Goal: Task Accomplishment & Management: Manage account settings

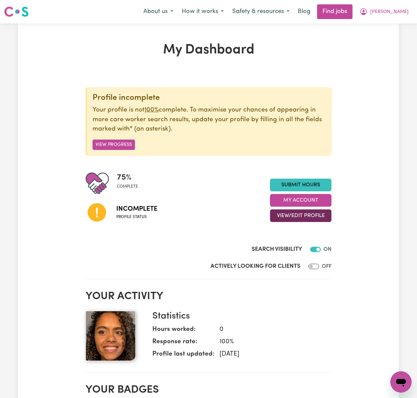
click at [321, 217] on button "View/Edit Profile" at bounding box center [300, 215] width 61 height 13
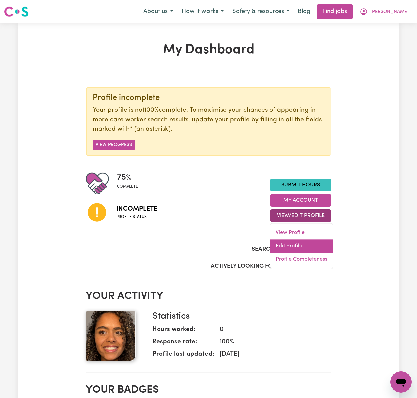
click at [305, 245] on link "Edit Profile" at bounding box center [301, 246] width 62 height 13
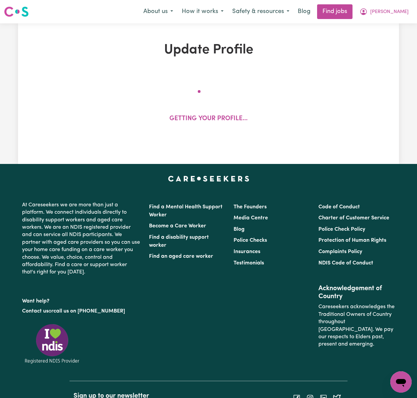
select select "[DEMOGRAPHIC_DATA]"
select select "[DEMOGRAPHIC_DATA] Citizen"
select select "Studying a healthcare related degree or qualification"
select select "45"
select select "52"
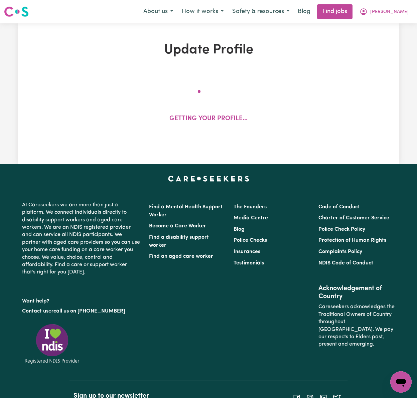
select select "60"
select select "75"
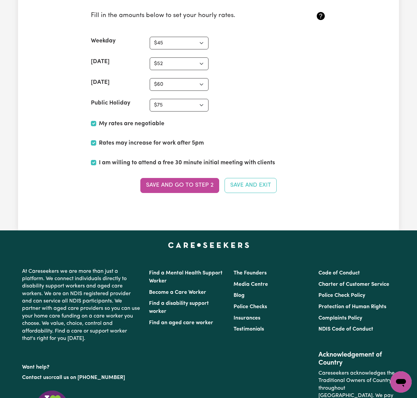
scroll to position [1648, 0]
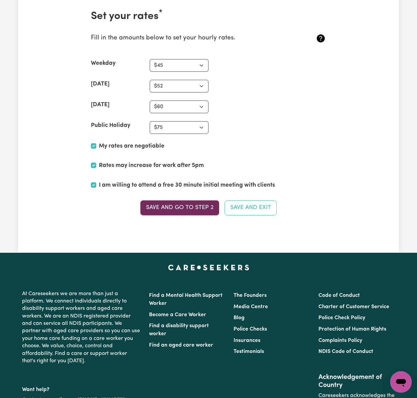
click at [207, 215] on button "Save and go to Step 2" at bounding box center [179, 207] width 79 height 15
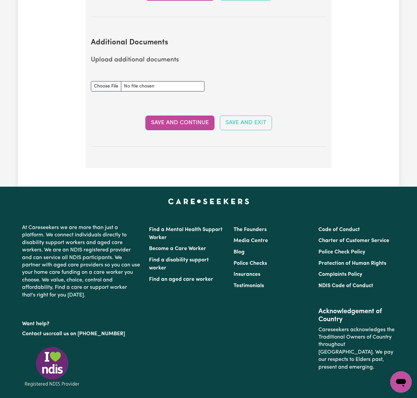
scroll to position [1291, 0]
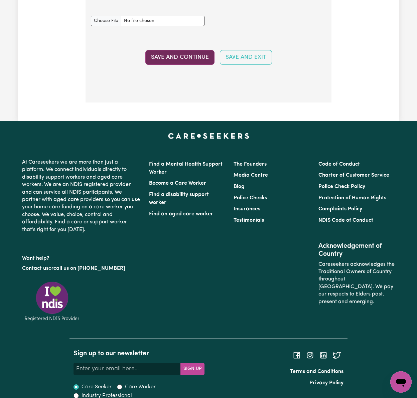
click at [195, 62] on button "Save and Continue" at bounding box center [179, 57] width 69 height 15
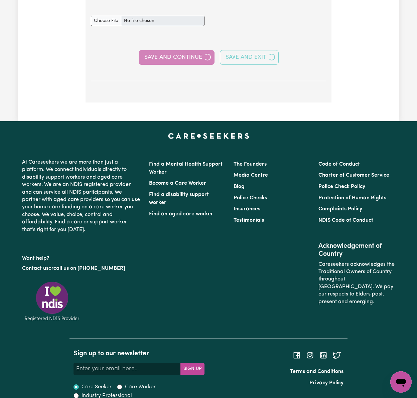
select select "Certificate III (Individual Support)"
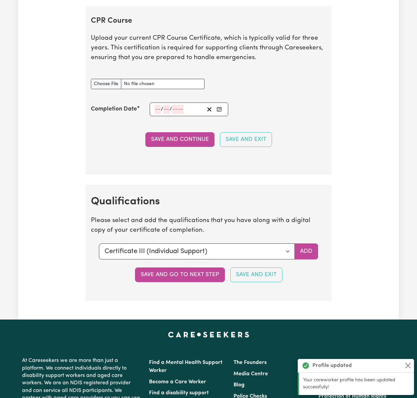
scroll to position [1425, 0]
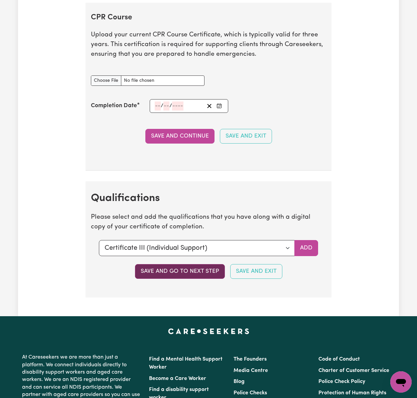
click at [212, 274] on button "Save and go to next step" at bounding box center [180, 271] width 90 height 15
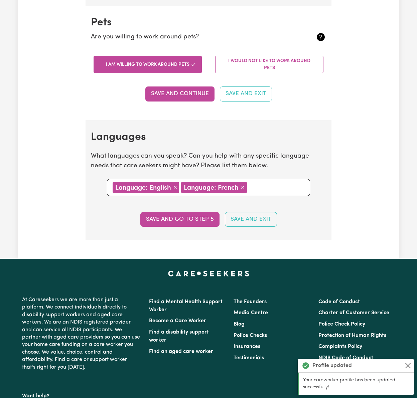
scroll to position [623, 0]
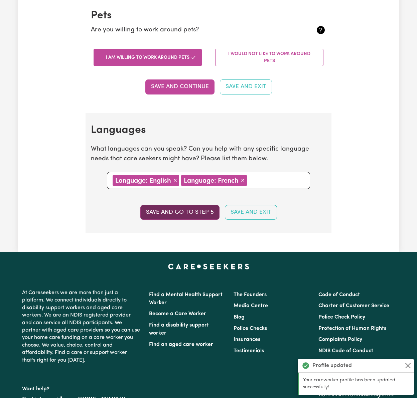
click at [206, 217] on button "Save and go to step 5" at bounding box center [179, 212] width 79 height 15
select select "I am providing services through another platform"
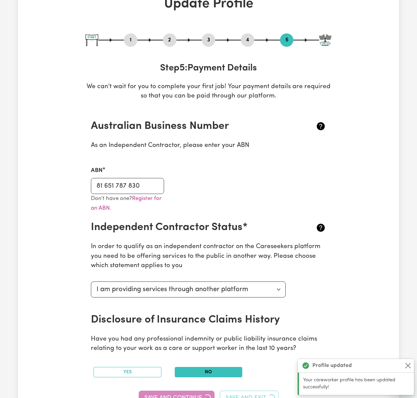
scroll to position [312, 0]
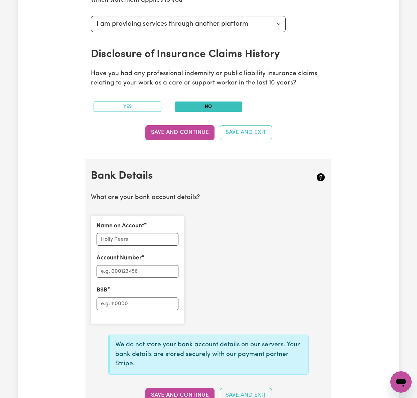
click at [148, 232] on div "Name on Account" at bounding box center [138, 234] width 82 height 24
click at [138, 239] on input "Name on Account" at bounding box center [138, 239] width 82 height 13
paste input "[PERSON_NAME]"
type input "[PERSON_NAME]"
click at [150, 275] on input "Account Number" at bounding box center [138, 271] width 82 height 13
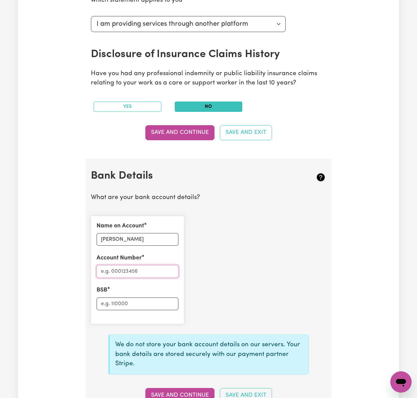
paste input "11890168"
type input "11890168"
click at [162, 306] on input "BSB" at bounding box center [138, 304] width 82 height 13
paste input "062006"
type input "062006"
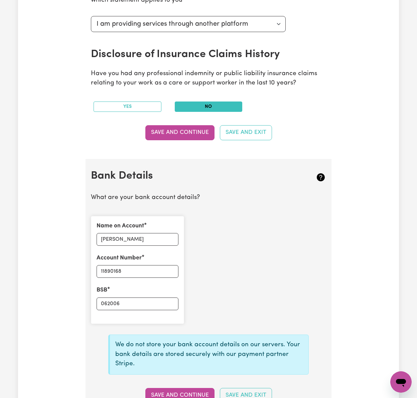
click at [365, 279] on div "Update Profile 1 2 3 4 5 Step 5 : Payment Details We can't wait for you to comp…" at bounding box center [208, 75] width 381 height 691
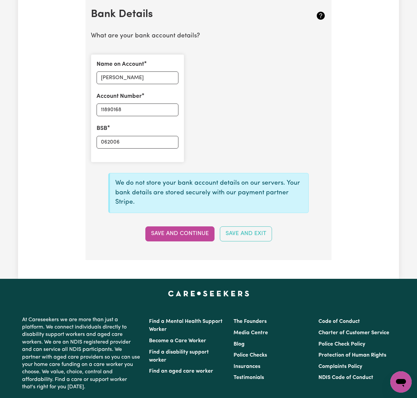
scroll to position [534, 0]
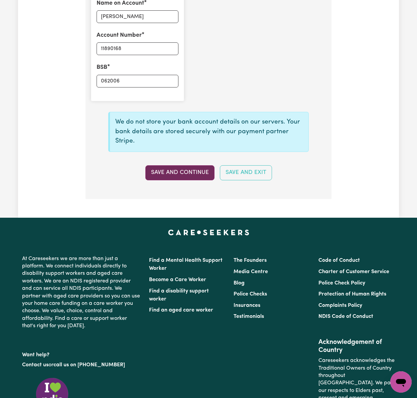
click at [189, 174] on button "Save and Continue" at bounding box center [179, 172] width 69 height 15
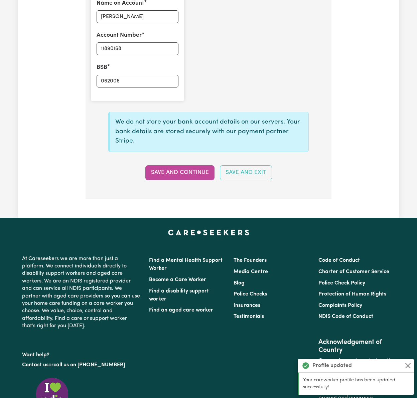
type input "****0168"
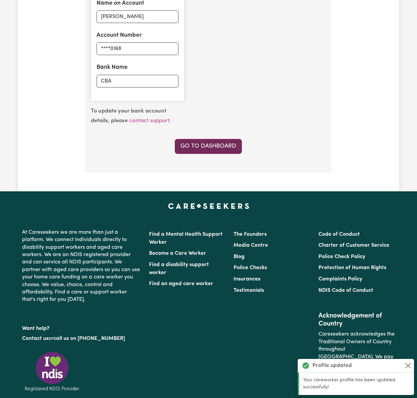
click at [213, 143] on link "Go to Dashboard" at bounding box center [208, 146] width 67 height 15
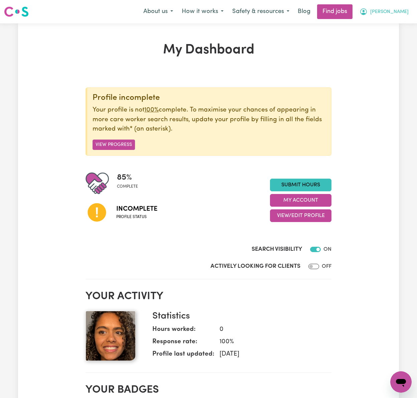
click at [401, 14] on span "[PERSON_NAME]" at bounding box center [389, 11] width 38 height 7
click at [400, 47] on link "Logout" at bounding box center [386, 51] width 53 height 13
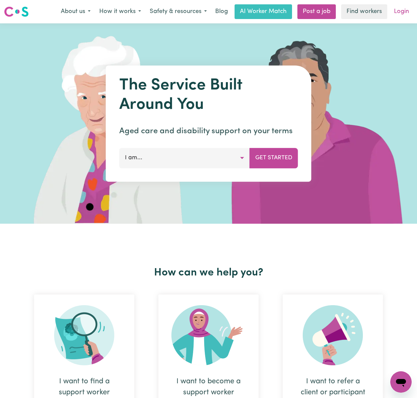
click at [403, 12] on link "Login" at bounding box center [401, 11] width 23 height 15
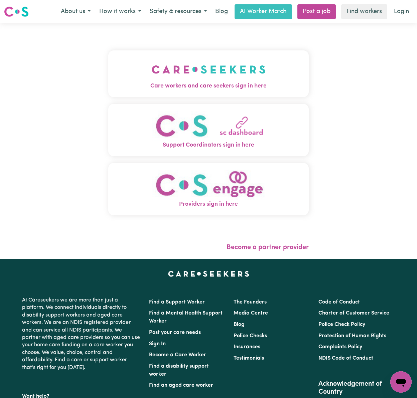
click at [154, 67] on img "Care workers and care seekers sign in here" at bounding box center [209, 69] width 114 height 25
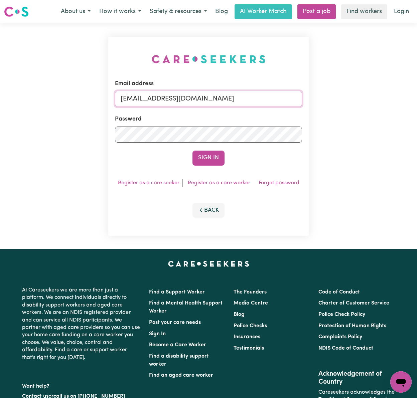
click at [179, 95] on input "[EMAIL_ADDRESS][DOMAIN_NAME]" at bounding box center [208, 99] width 187 height 16
drag, startPoint x: 153, startPoint y: 97, endPoint x: 365, endPoint y: 102, distance: 212.8
click at [365, 102] on div "Email address [EMAIL_ADDRESS][DOMAIN_NAME] Password Sign In Register as a care …" at bounding box center [208, 136] width 417 height 226
type input "[EMAIL_ADDRESS][DOMAIN_NAME]"
click at [192, 151] on button "Sign In" at bounding box center [208, 158] width 32 height 15
